Goal: Task Accomplishment & Management: Complete application form

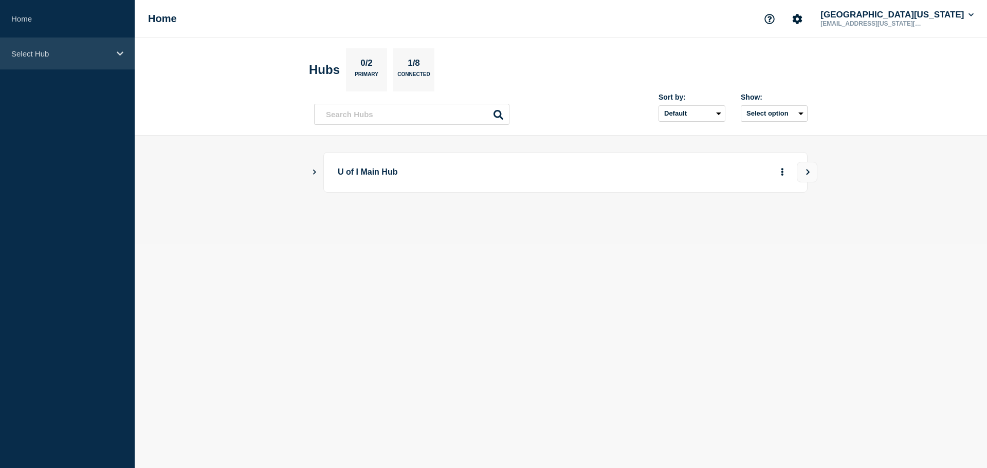
click at [91, 49] on p "Select Hub" at bounding box center [60, 53] width 99 height 9
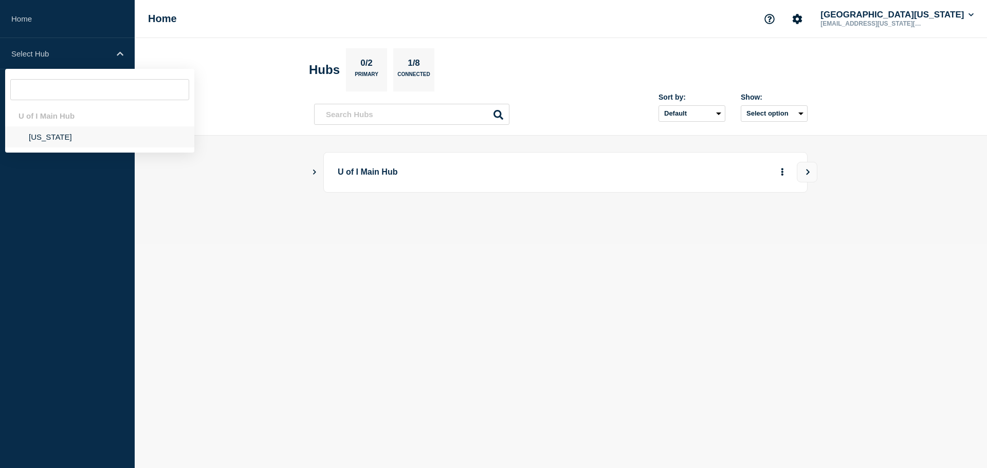
click at [75, 144] on li "Illinois" at bounding box center [99, 137] width 189 height 21
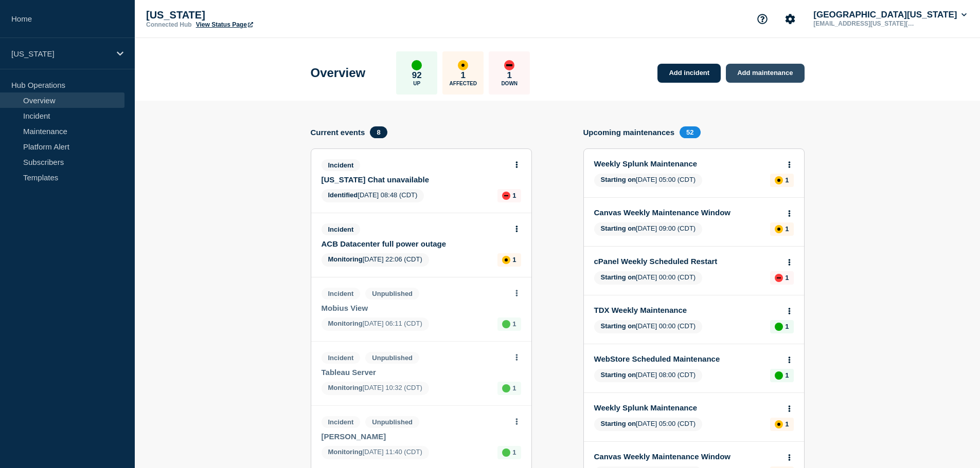
click at [764, 78] on link "Add maintenance" at bounding box center [765, 73] width 78 height 19
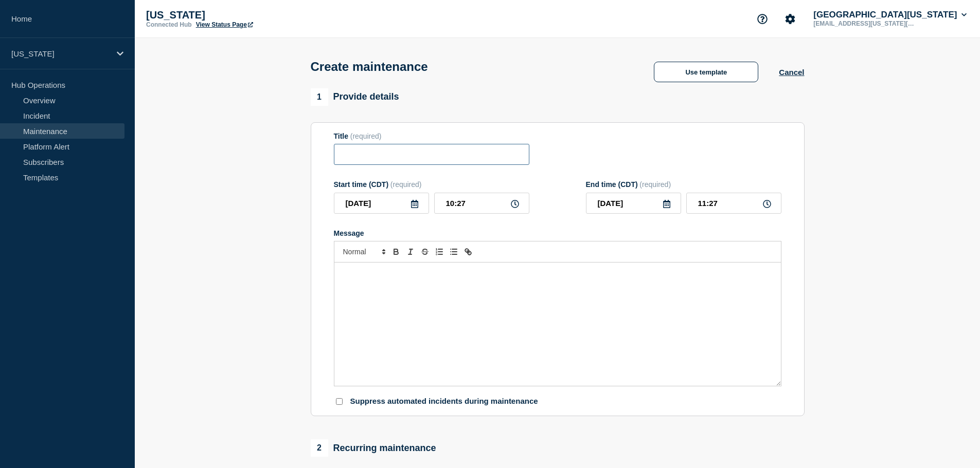
click at [426, 149] on input "Title" at bounding box center [431, 154] width 195 height 21
type input "Teams Contact Center Maintenance"
click at [396, 314] on div "Message" at bounding box center [557, 324] width 446 height 123
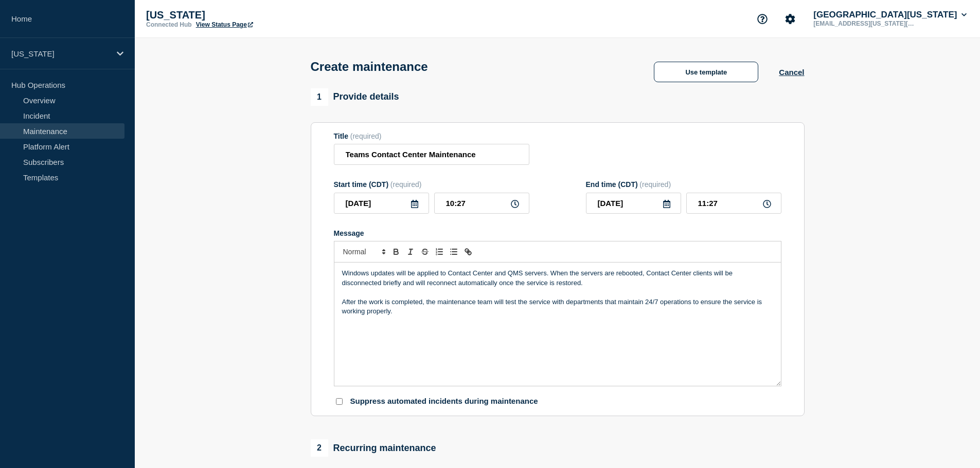
click at [413, 207] on icon at bounding box center [414, 204] width 8 height 8
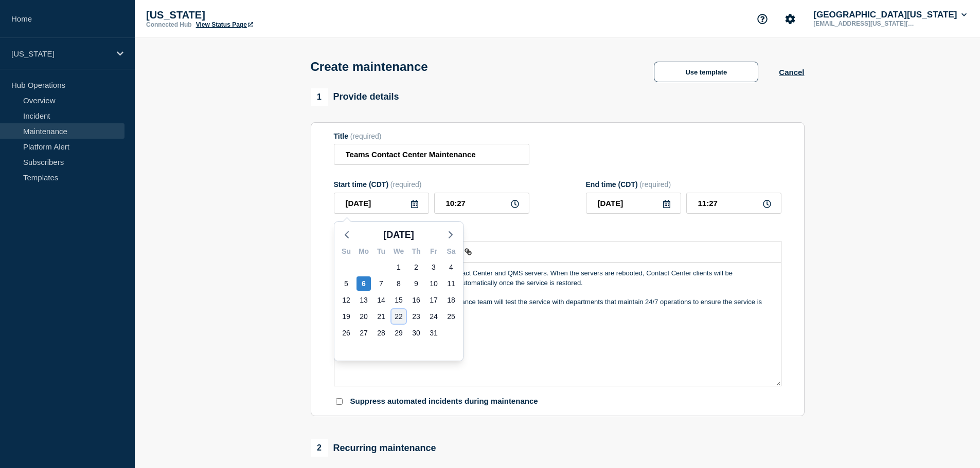
click at [399, 316] on div "22" at bounding box center [398, 317] width 14 height 14
type input "2025-10-22"
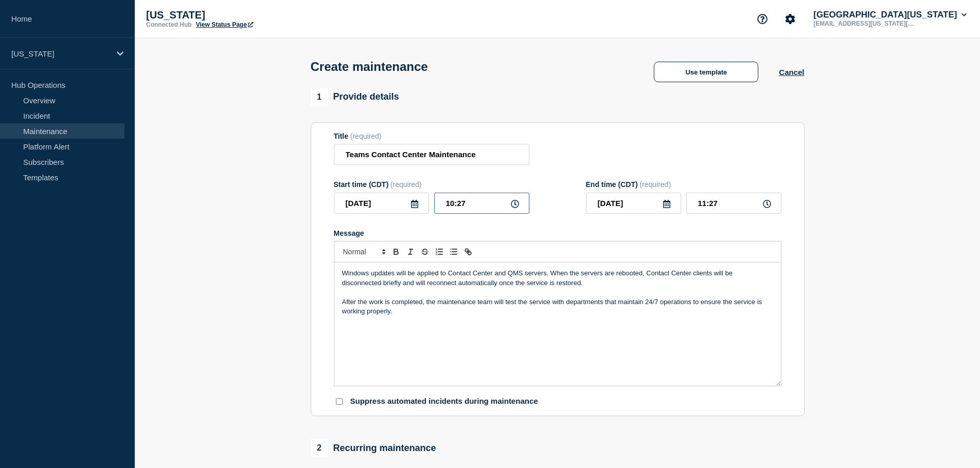
drag, startPoint x: 473, startPoint y: 205, endPoint x: 422, endPoint y: 203, distance: 51.0
click at [422, 203] on div "2025-10-22 10:27" at bounding box center [431, 203] width 195 height 21
type input "21:00"
click at [705, 205] on input "22:00" at bounding box center [733, 203] width 95 height 21
type input "23:00"
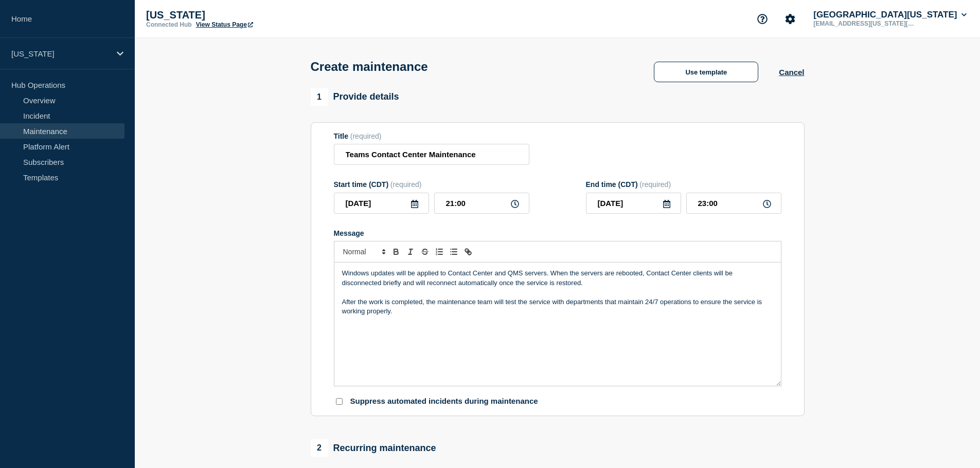
click at [555, 187] on div "Start time (CDT) (required) 2025-10-22 21:00 End time (CDT) (required) 2025-10-…" at bounding box center [557, 197] width 447 height 33
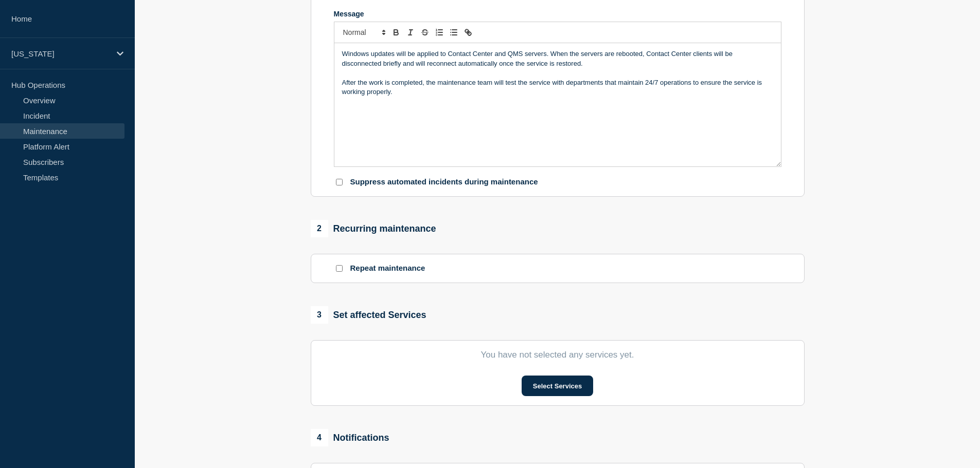
scroll to position [309, 0]
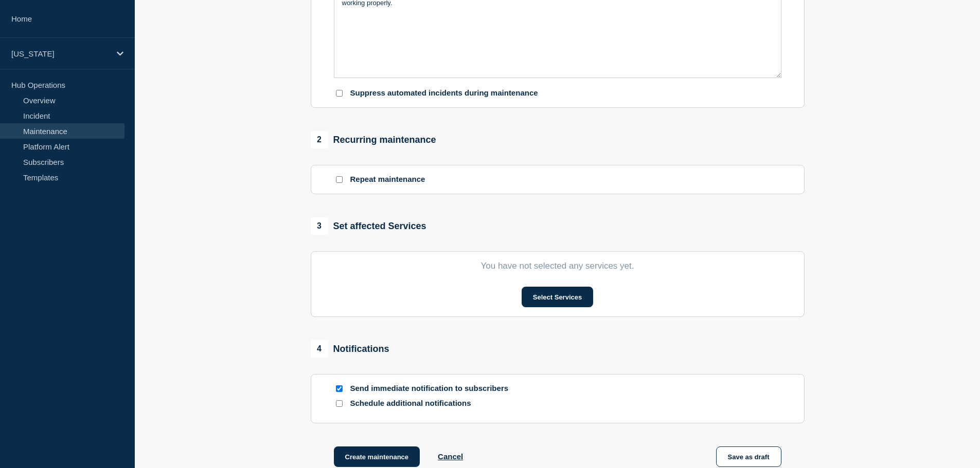
click at [333, 181] on section "Repeat maintenance" at bounding box center [558, 179] width 494 height 29
click at [338, 182] on input "Repeat maintenance" at bounding box center [339, 179] width 7 height 7
checkbox input "true"
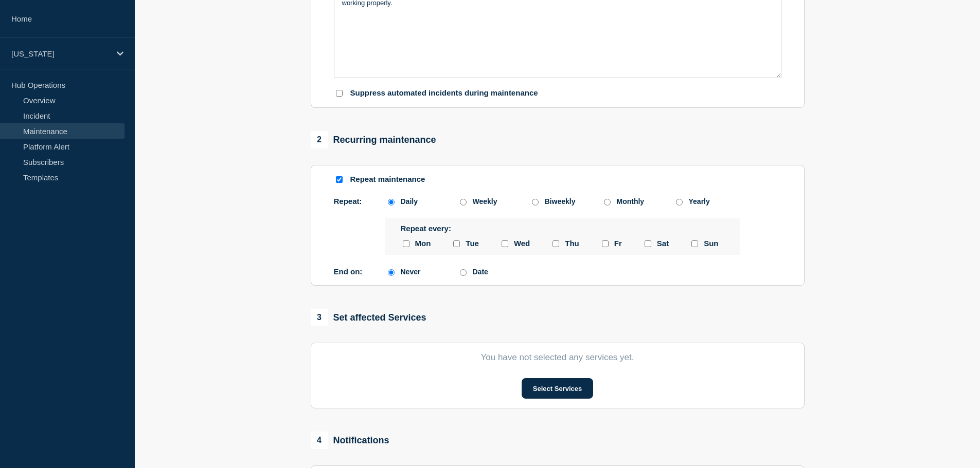
click at [604, 205] on input "Monthly" at bounding box center [607, 202] width 7 height 7
radio input "true"
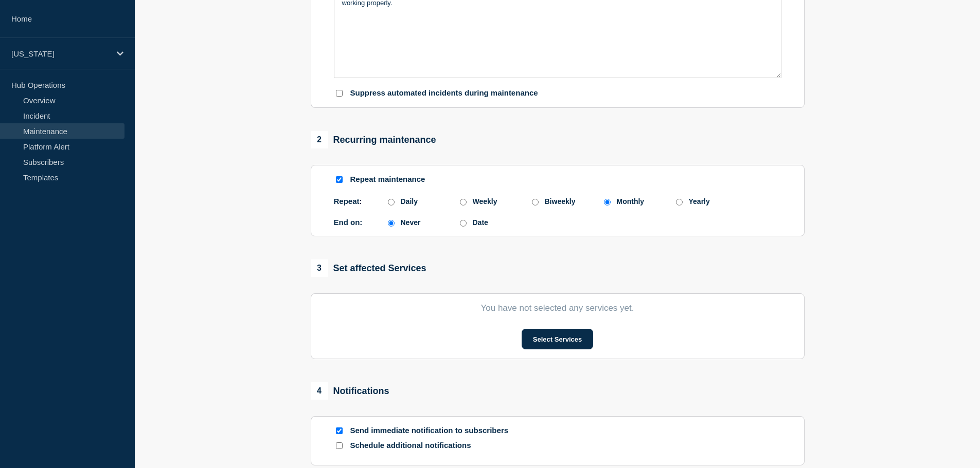
click at [604, 205] on input "Monthly" at bounding box center [607, 202] width 7 height 7
click at [391, 205] on input "Daily" at bounding box center [391, 202] width 7 height 7
radio input "true"
radio input "false"
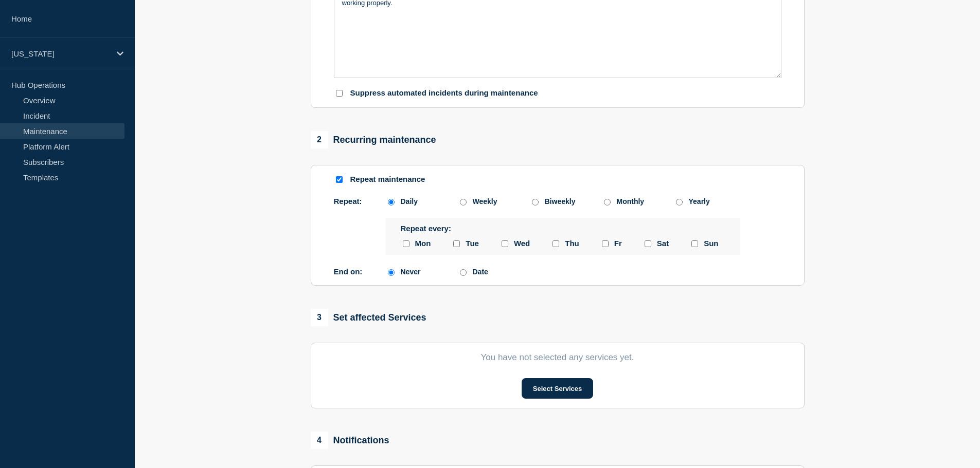
click at [339, 182] on input "Repeat maintenance" at bounding box center [339, 179] width 7 height 7
checkbox input "false"
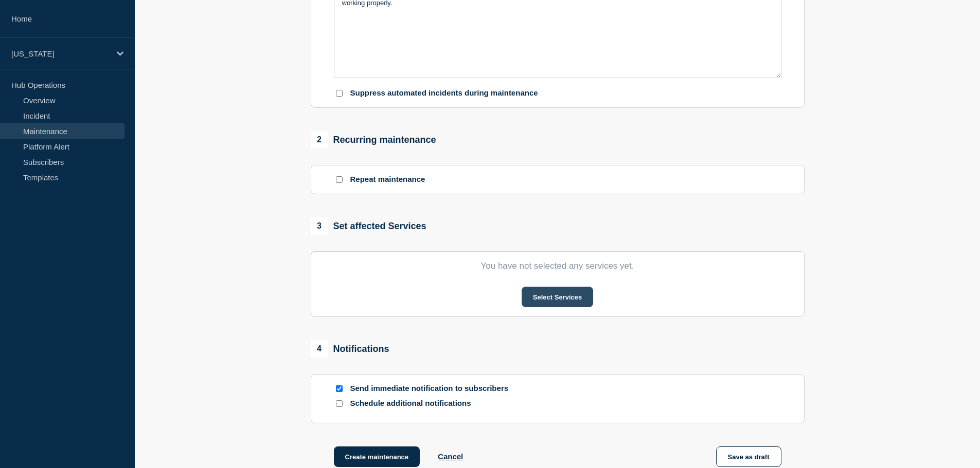
click at [568, 299] on button "Select Services" at bounding box center [556, 297] width 71 height 21
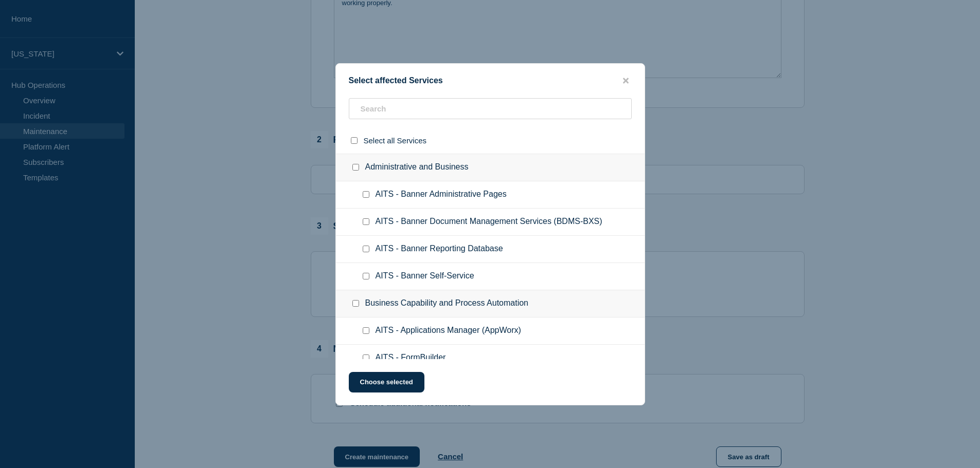
click at [511, 210] on ul "AITS - Banner Document Management Services (BDMS-BXS)" at bounding box center [490, 222] width 309 height 27
click at [473, 109] on input "text" at bounding box center [490, 108] width 283 height 21
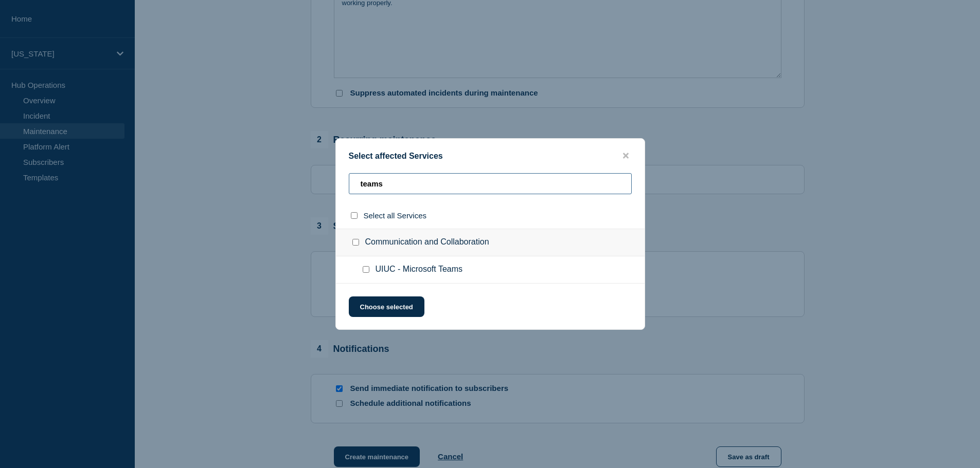
type input "teams"
click at [354, 217] on input "select all checkbox" at bounding box center [354, 215] width 7 height 7
checkbox input "true"
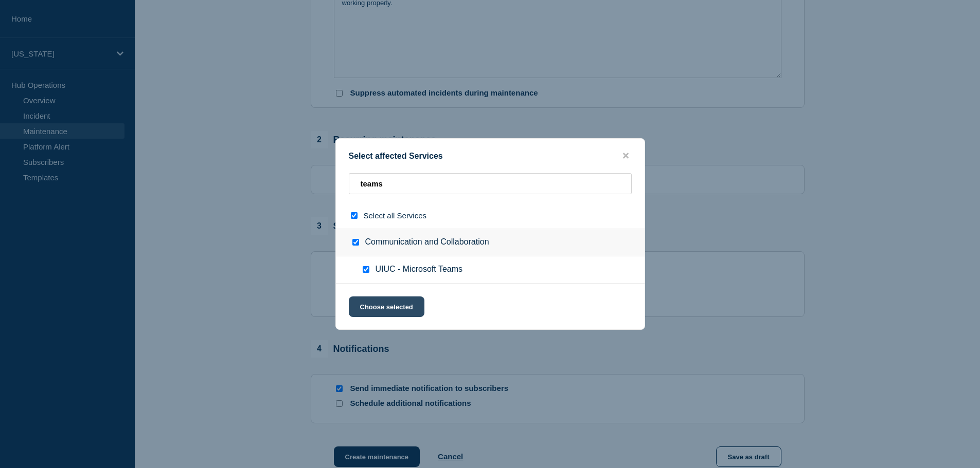
click at [388, 312] on button "Choose selected" at bounding box center [387, 307] width 76 height 21
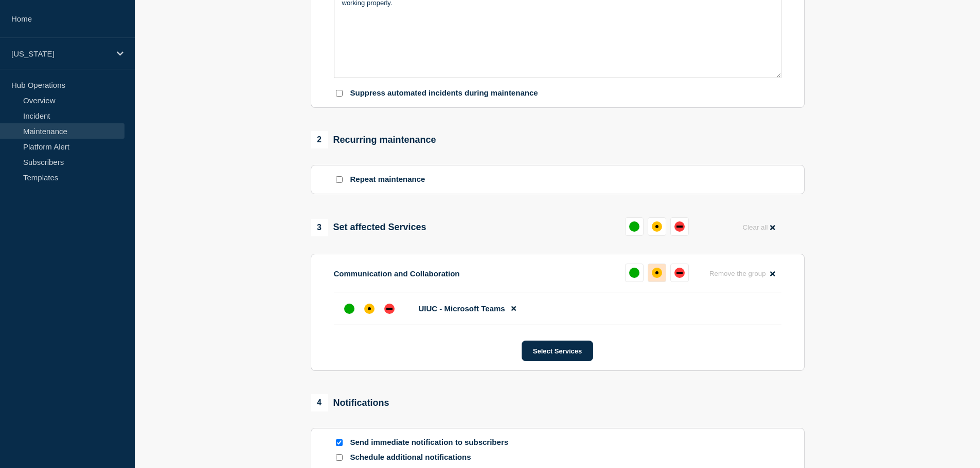
click at [650, 275] on button at bounding box center [656, 273] width 19 height 19
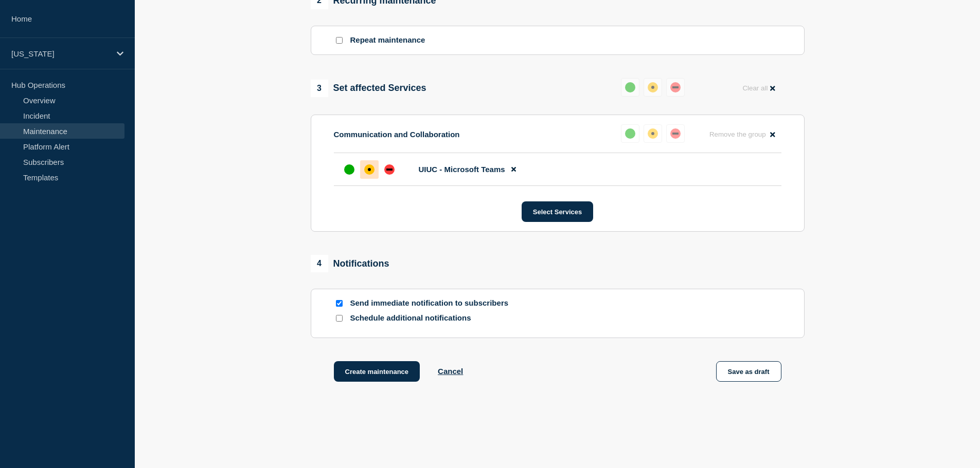
scroll to position [463, 0]
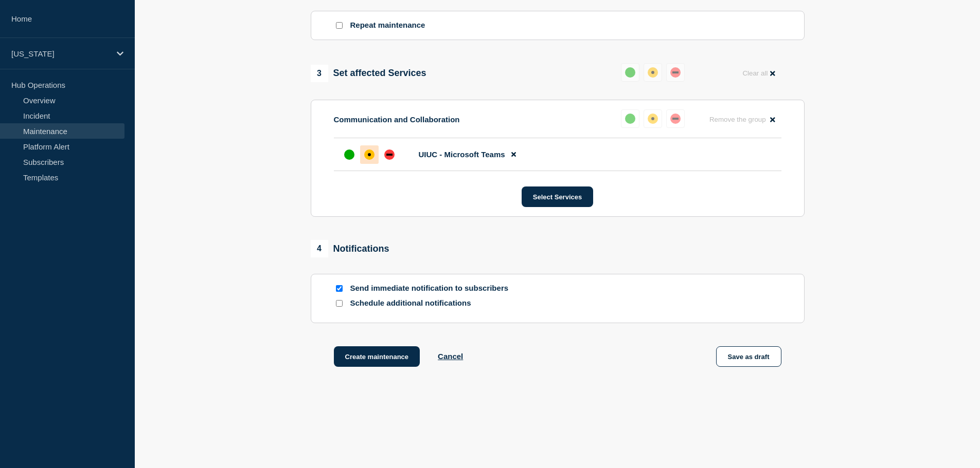
click at [337, 290] on input "Send immediate notification to subscribers" at bounding box center [339, 288] width 7 height 7
checkbox input "false"
click at [340, 303] on input "Schedule additional notifications" at bounding box center [339, 303] width 7 height 7
checkbox input "true"
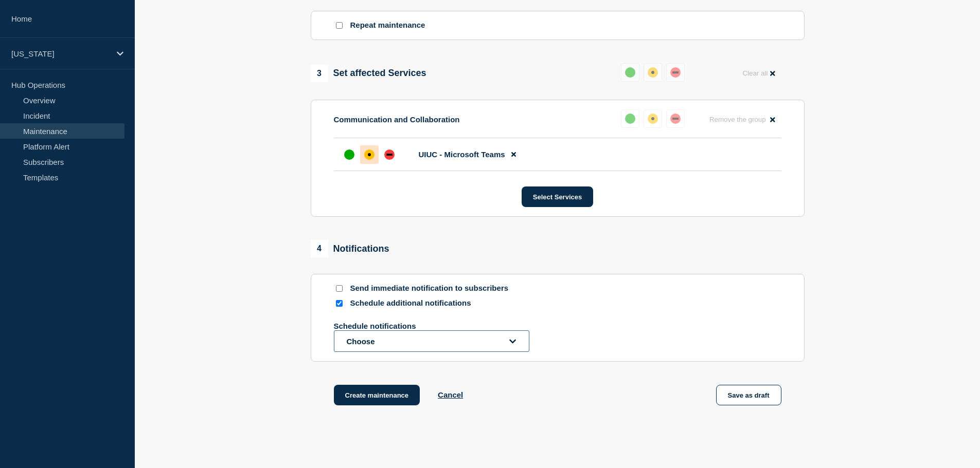
click at [363, 335] on button "Choose" at bounding box center [431, 342] width 195 height 22
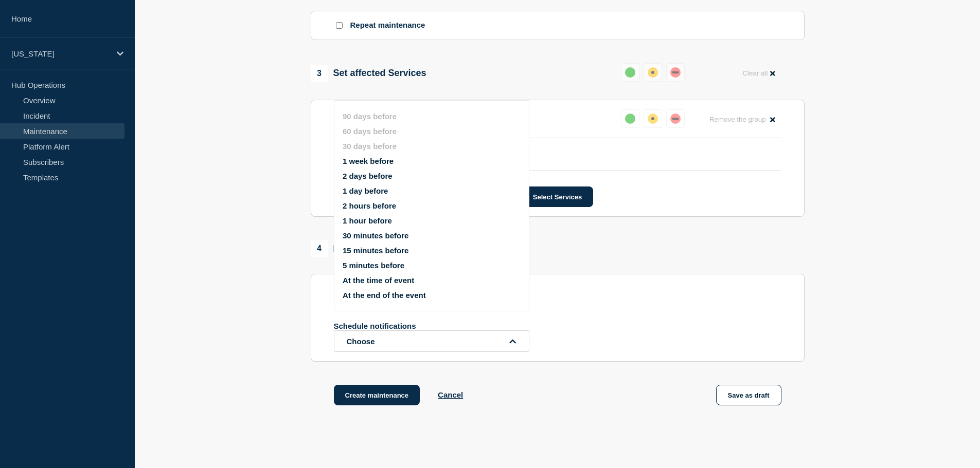
click at [365, 161] on button "1 week before" at bounding box center [367, 161] width 51 height 9
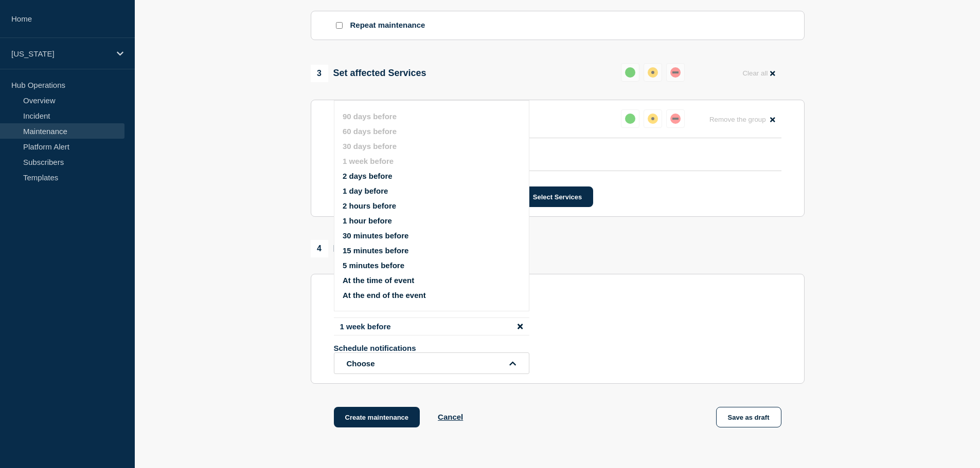
click at [370, 191] on button "1 day before" at bounding box center [364, 191] width 45 height 9
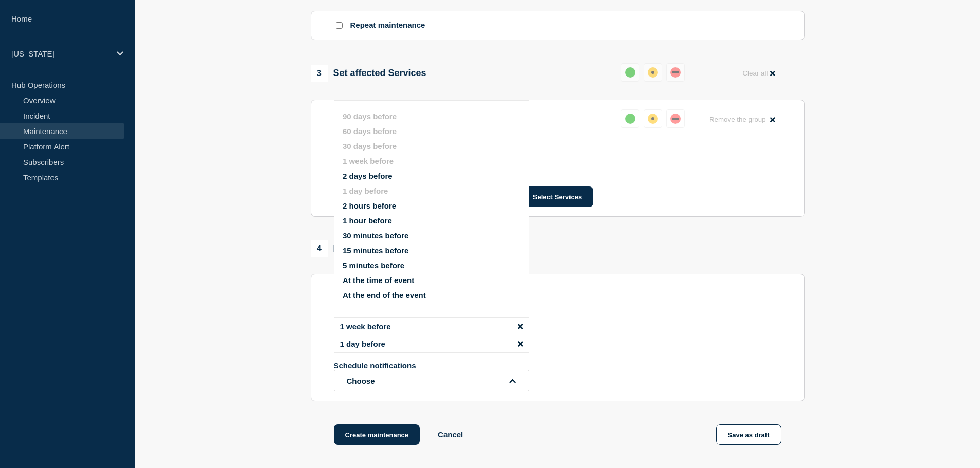
click at [759, 237] on div "1 Provide details Title (required) Teams Contact Center Maintenance Start time …" at bounding box center [557, 49] width 506 height 846
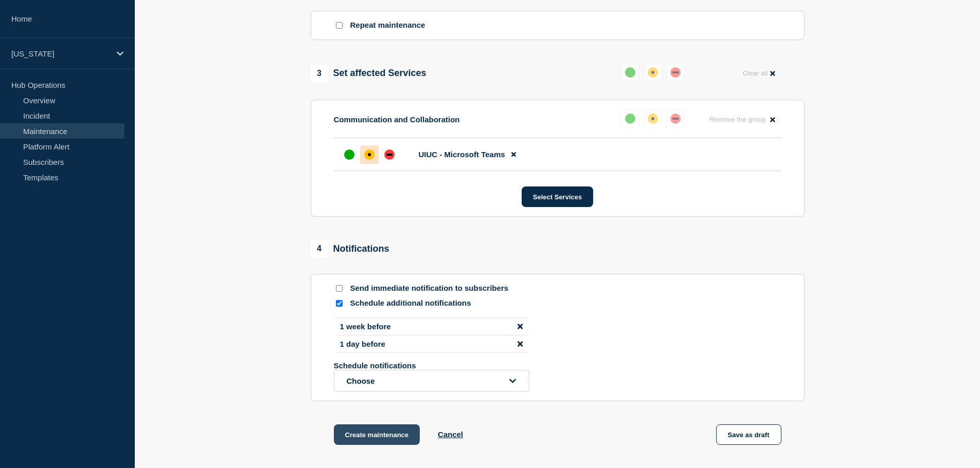
click at [385, 436] on button "Create maintenance" at bounding box center [377, 435] width 86 height 21
